Goal: Transaction & Acquisition: Purchase product/service

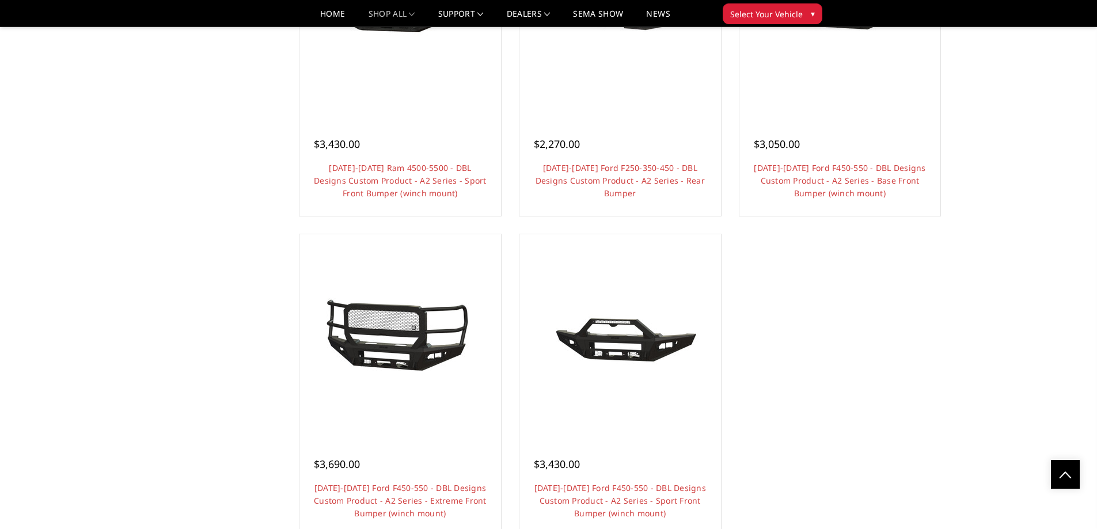
scroll to position [1209, 0]
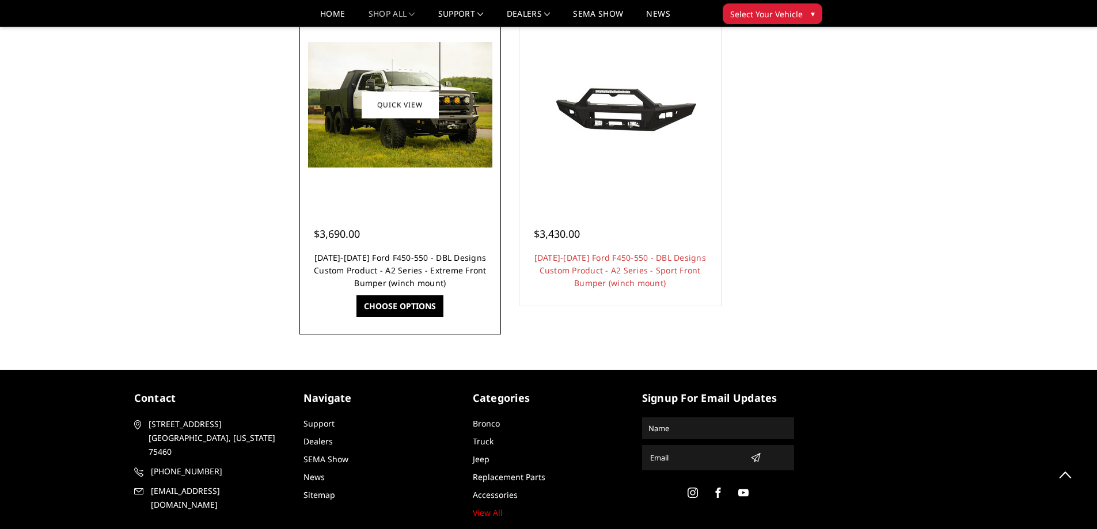
click at [410, 265] on link "[DATE]-[DATE] Ford F450-550 - DBL Designs Custom Product - A2 Series - Extreme …" at bounding box center [400, 270] width 173 height 36
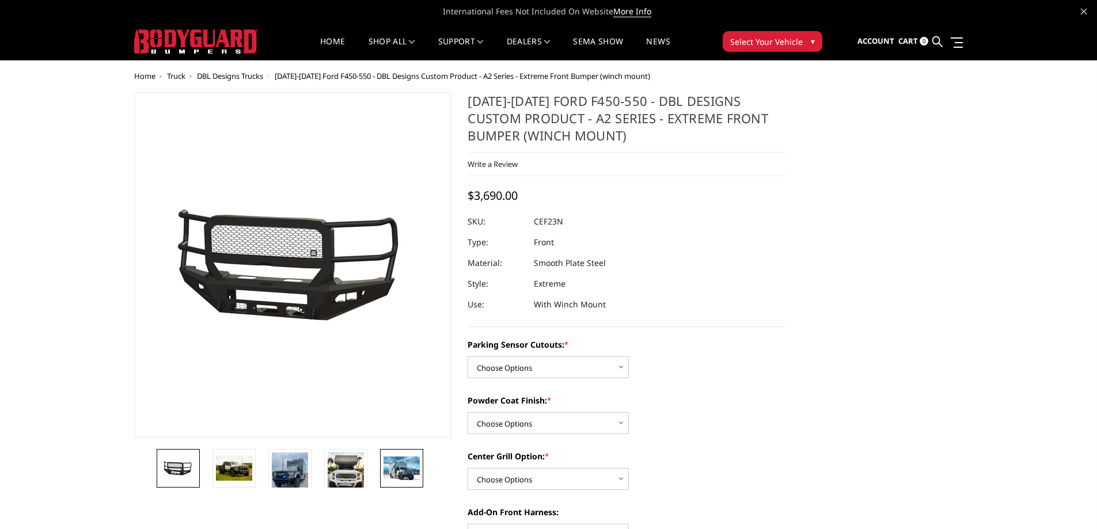
click at [404, 469] on img at bounding box center [401, 468] width 36 height 23
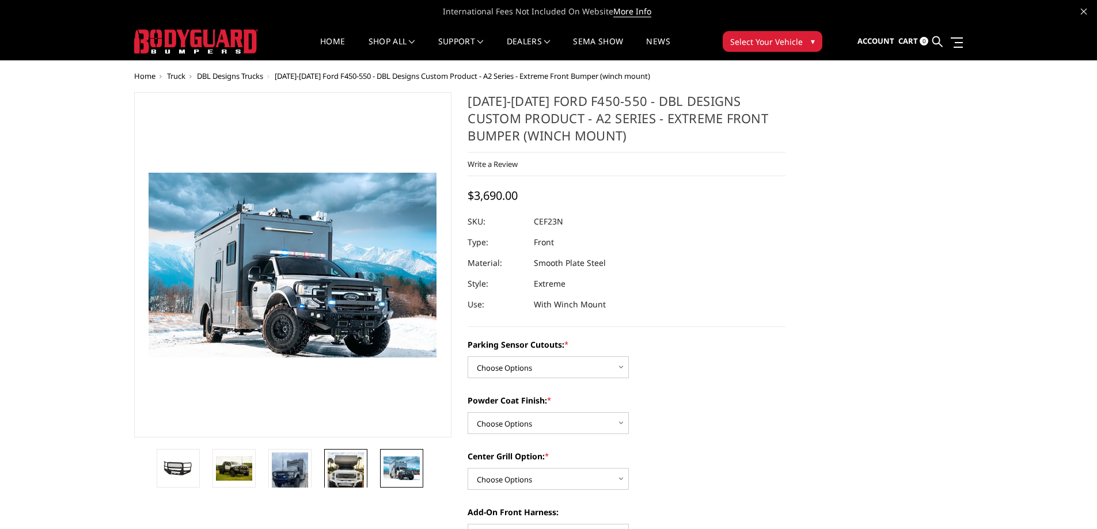
click at [352, 477] on img at bounding box center [346, 470] width 36 height 37
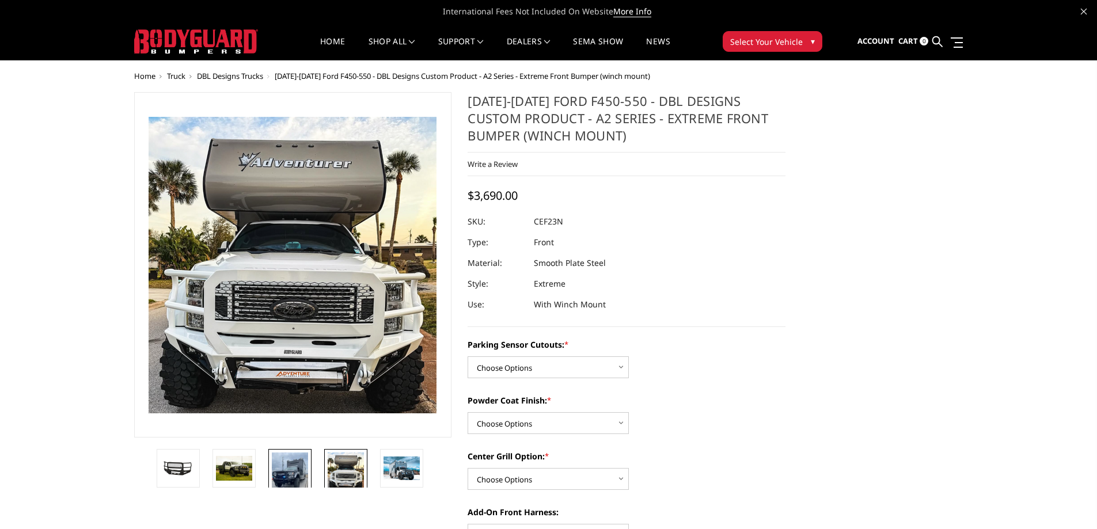
click at [295, 477] on img at bounding box center [290, 476] width 36 height 49
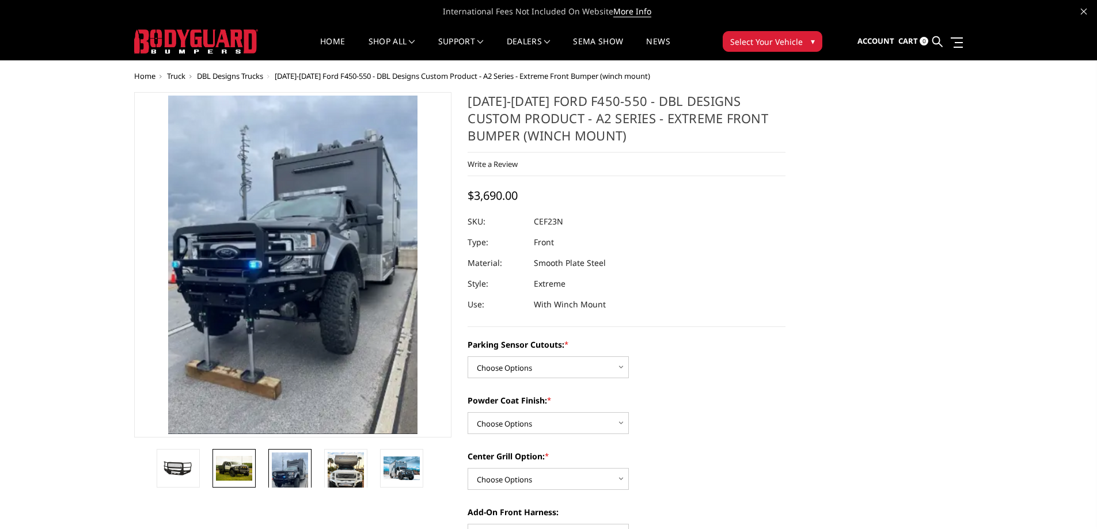
click at [244, 480] on img at bounding box center [234, 468] width 36 height 25
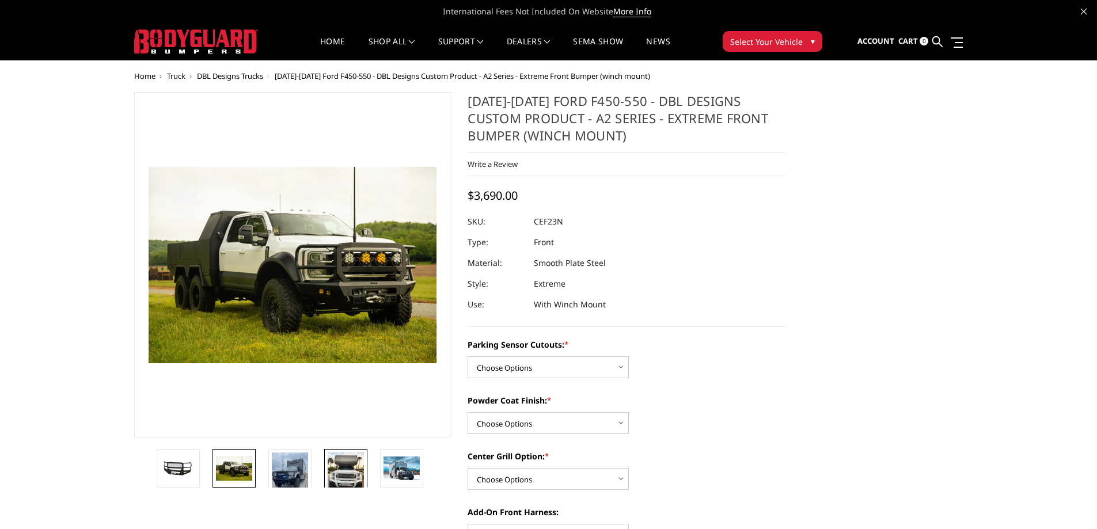
click at [334, 467] on img at bounding box center [346, 470] width 36 height 37
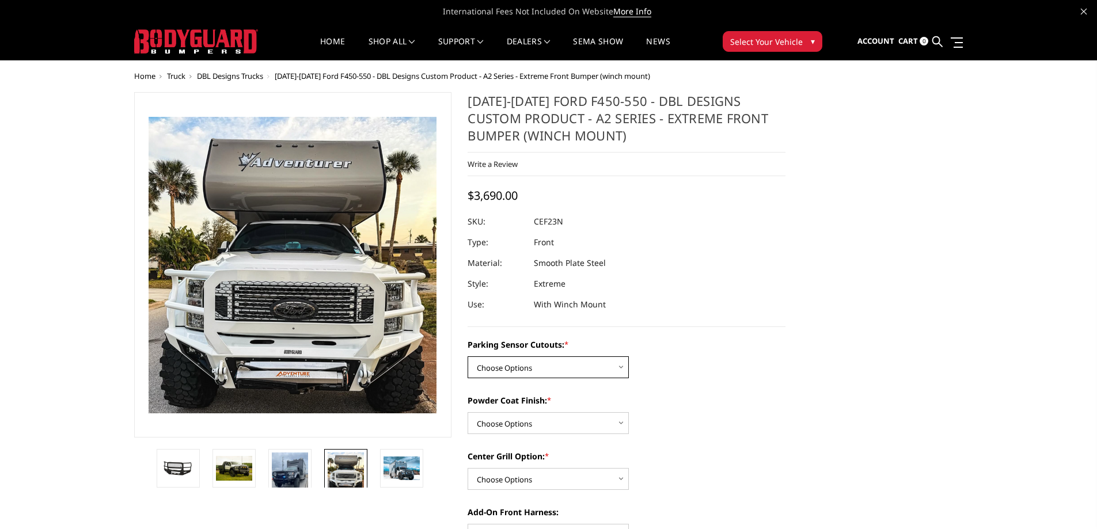
click at [599, 367] on select "Choose Options Yes - I have front parking sensors No - I do NOT have parking se…" at bounding box center [547, 367] width 161 height 22
select select "541"
click at [467, 356] on select "Choose Options Yes - I have front parking sensors No - I do NOT have parking se…" at bounding box center [547, 367] width 161 height 22
click at [564, 423] on select "Choose Options Bare metal (included) Texture Black Powder Coat" at bounding box center [547, 423] width 161 height 22
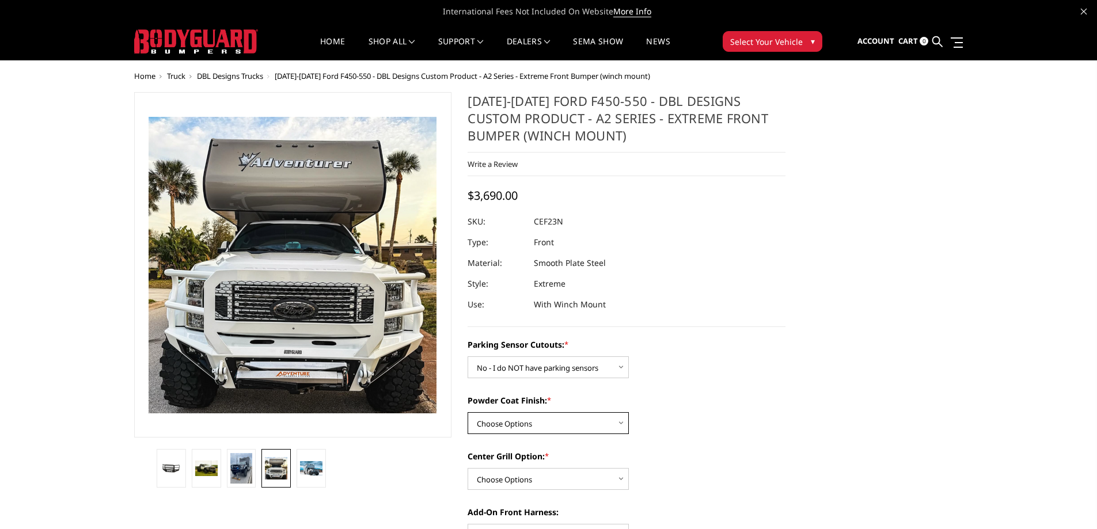
select select "520"
click at [467, 412] on select "Choose Options Bare metal (included) Texture Black Powder Coat" at bounding box center [547, 423] width 161 height 22
click at [721, 417] on div "Powder Coat Finish: * Choose Options Bare metal (included) Texture Black Powder…" at bounding box center [626, 414] width 318 height 40
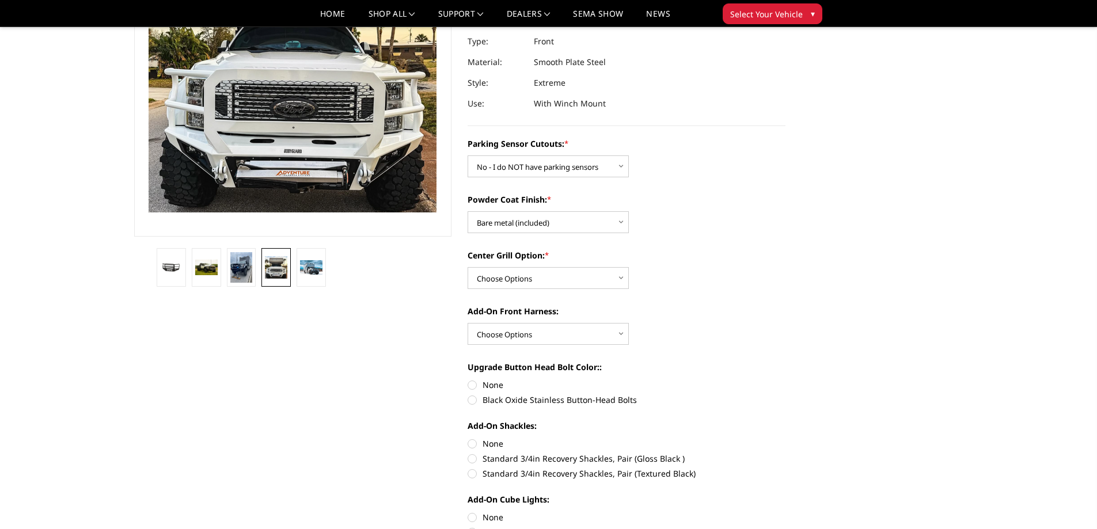
scroll to position [173, 0]
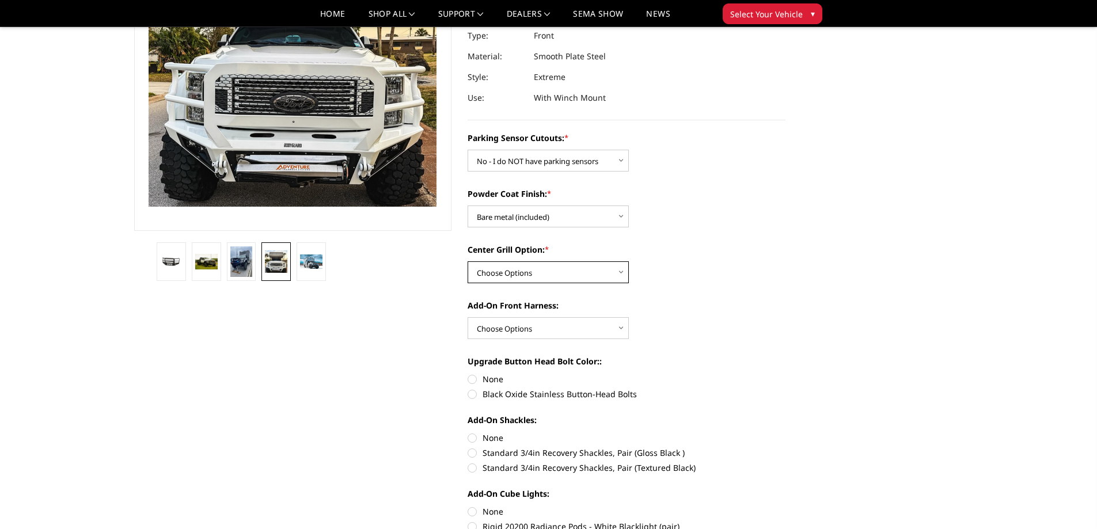
click at [550, 265] on select "Choose Options Add expanded metal in center grill Decline this option" at bounding box center [547, 272] width 161 height 22
select select "1080"
click at [467, 261] on select "Choose Options Add expanded metal in center grill Decline this option" at bounding box center [547, 272] width 161 height 22
click at [695, 301] on label "Add-On Front Harness:" at bounding box center [626, 305] width 318 height 12
click at [629, 317] on select "Choose Options WITH front camera harness WITHOUT front camera harness" at bounding box center [547, 328] width 161 height 22
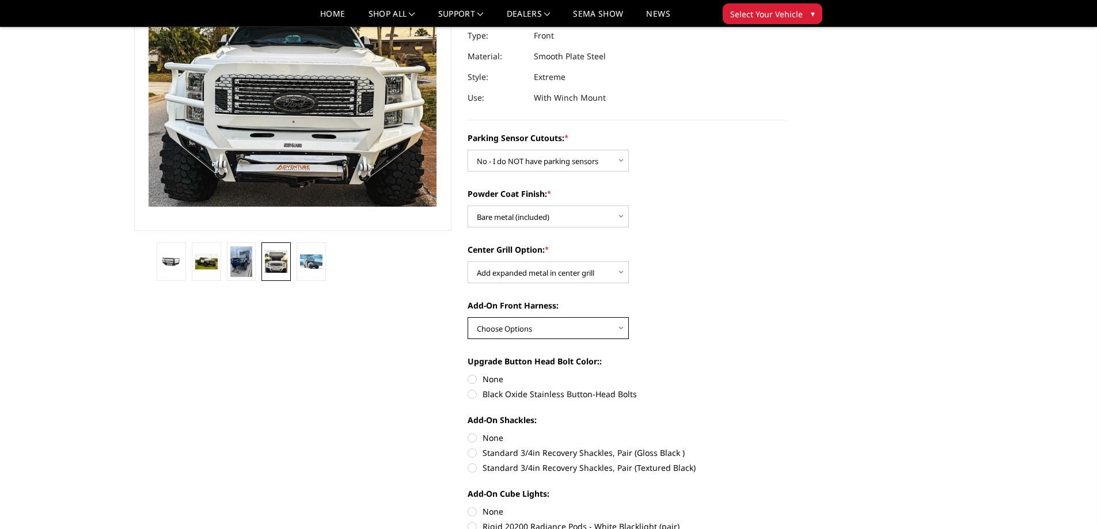
click at [574, 335] on select "Choose Options WITH front camera harness WITHOUT front camera harness" at bounding box center [547, 328] width 161 height 22
select select "1695"
click at [467, 317] on select "Choose Options WITH front camera harness WITHOUT front camera harness" at bounding box center [547, 328] width 161 height 22
click at [653, 341] on div "Parking Sensor Cutouts: * Choose Options Yes - I have front parking sensors No …" at bounding box center [626, 479] width 318 height 695
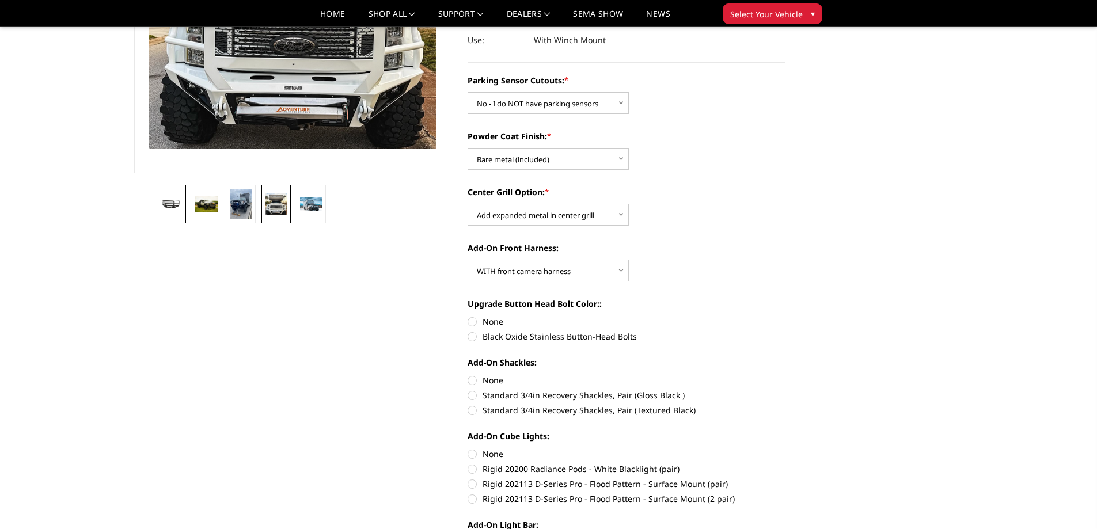
click at [163, 206] on img at bounding box center [171, 204] width 22 height 10
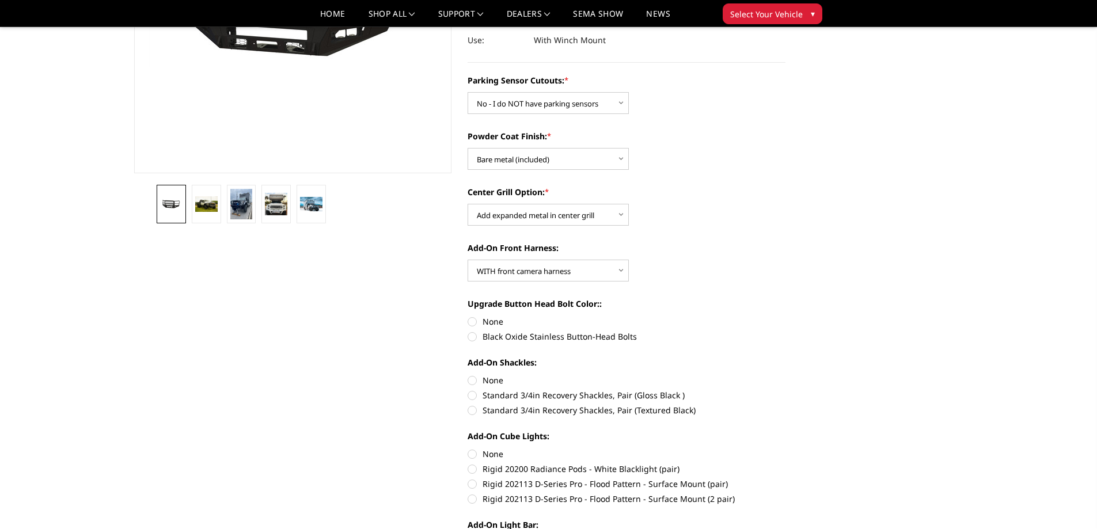
click at [544, 335] on label "Black Oxide Stainless Button-Head Bolts" at bounding box center [626, 336] width 318 height 12
click at [785, 316] on input "Black Oxide Stainless Button-Head Bolts" at bounding box center [785, 315] width 1 height 1
radio input "true"
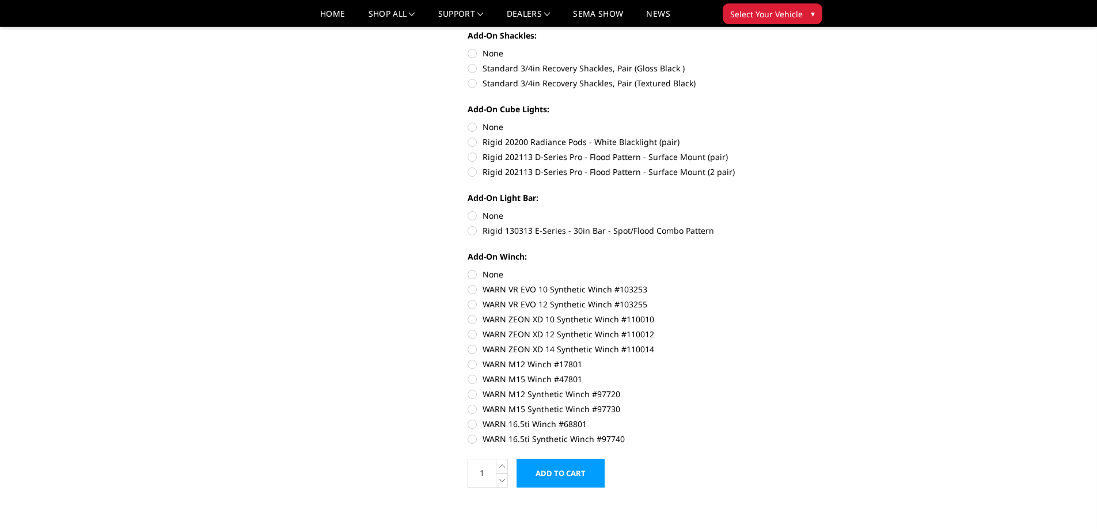
scroll to position [576, 0]
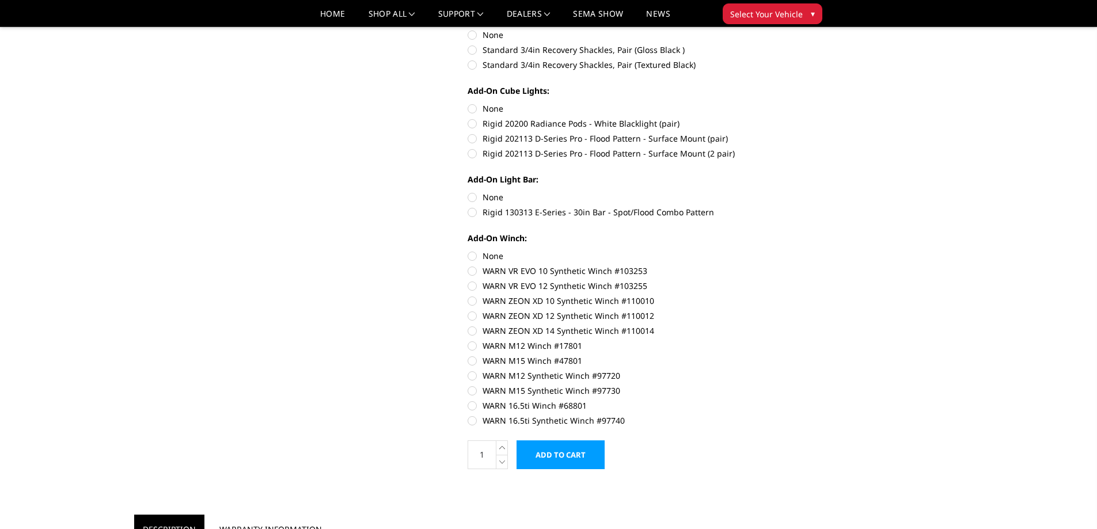
click at [518, 419] on label "WARN 16.5ti Synthetic Winch #97740" at bounding box center [626, 420] width 318 height 12
click at [785, 400] on input "WARN 16.5ti Synthetic Winch #97740" at bounding box center [785, 400] width 1 height 1
radio input "true"
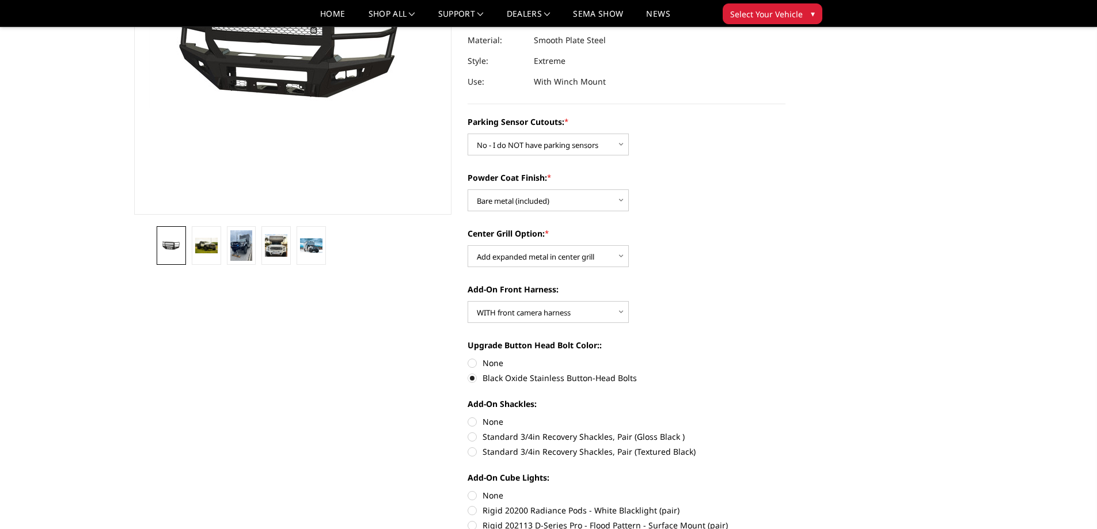
scroll to position [115, 0]
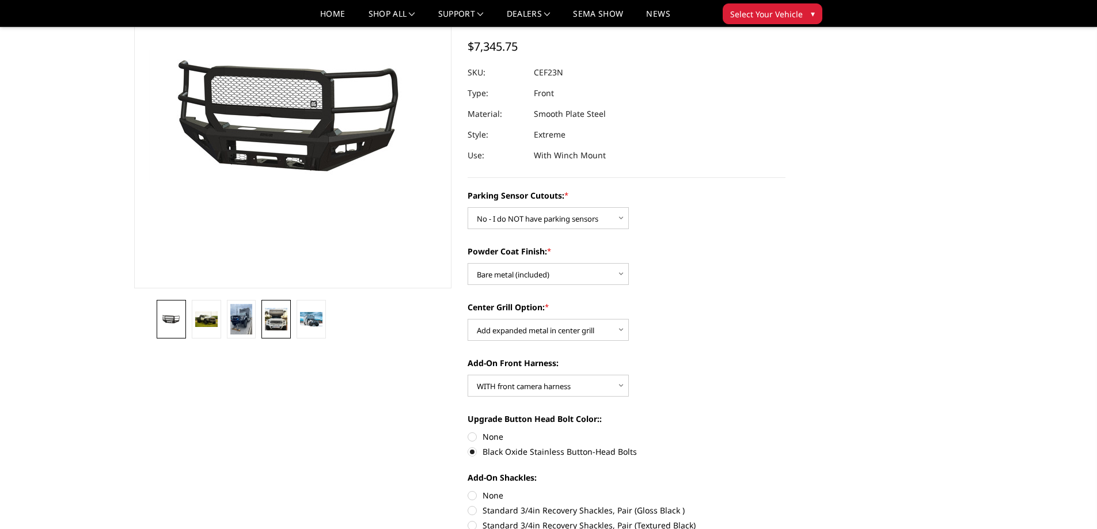
click at [288, 322] on link at bounding box center [275, 319] width 29 height 39
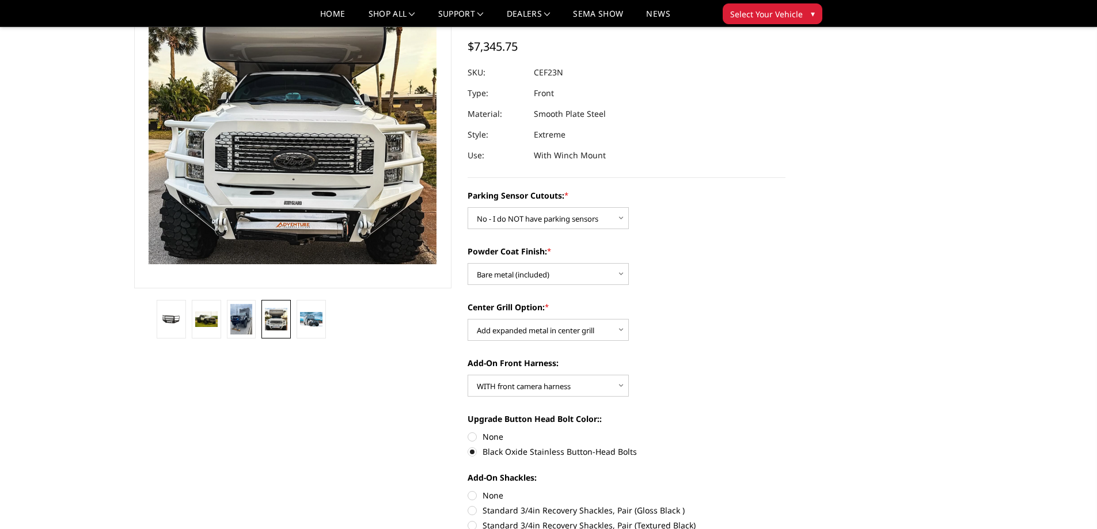
drag, startPoint x: 672, startPoint y: 418, endPoint x: 676, endPoint y: 414, distance: 6.1
click at [674, 416] on label "Upgrade Button Head Bolt Color::" at bounding box center [626, 419] width 318 height 12
